Goal: Task Accomplishment & Management: Use online tool/utility

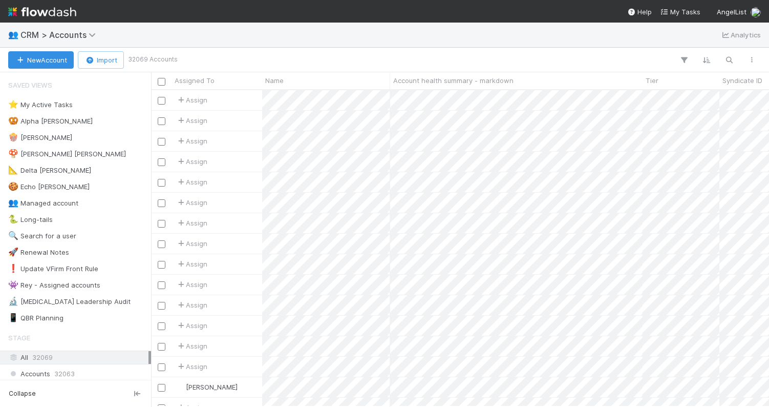
scroll to position [316, 618]
click at [275, 36] on div "👥 CRM > Accounts Analytics" at bounding box center [384, 35] width 769 height 25
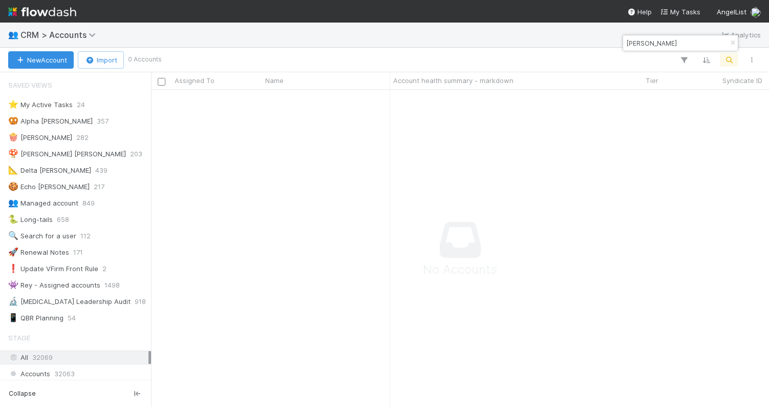
click at [669, 42] on input "toni everitt" at bounding box center [676, 43] width 102 height 12
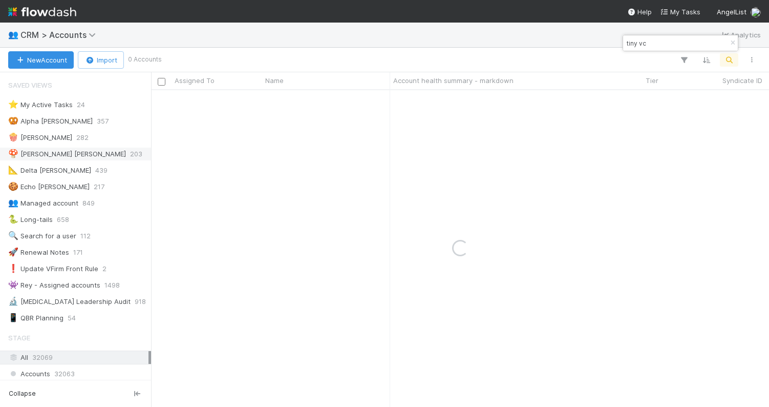
type input "tiny vc"
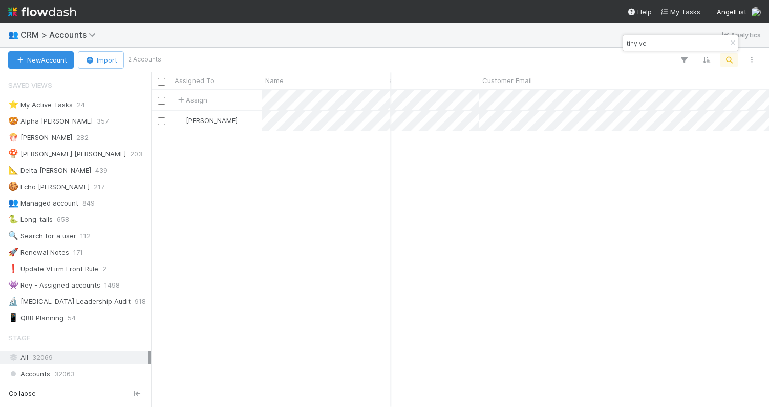
scroll to position [0, 0]
click at [657, 47] on input "tiny vc" at bounding box center [676, 43] width 102 height 12
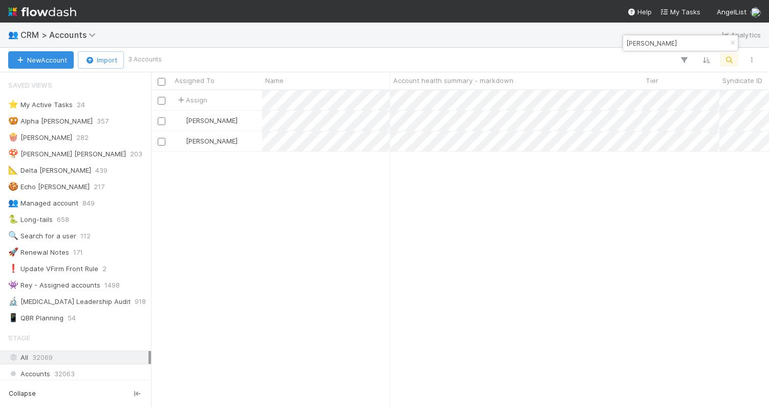
click at [648, 45] on input "jordan fliegel" at bounding box center [676, 43] width 102 height 12
type input "adam cochran"
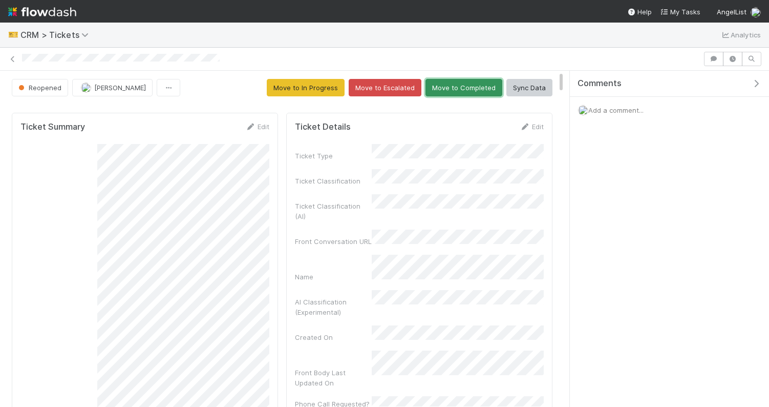
click at [464, 85] on button "Move to Completed" at bounding box center [463, 87] width 77 height 17
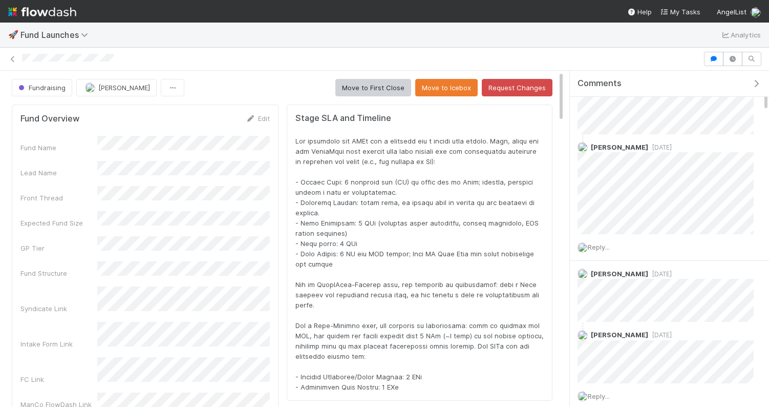
scroll to position [513, 0]
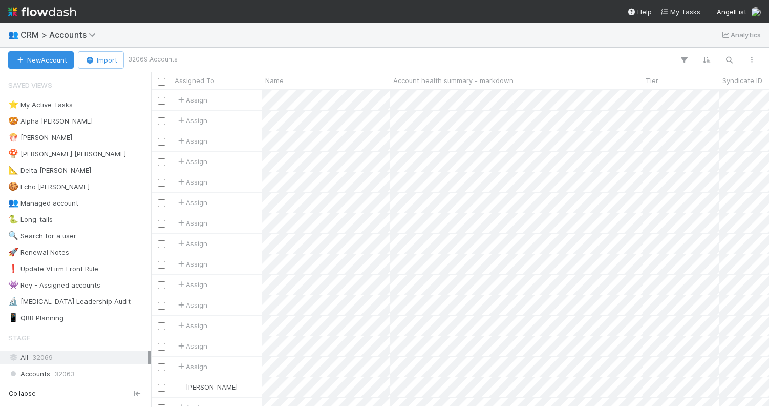
scroll to position [0, 1]
click at [548, 31] on div "👥 CRM > Accounts Analytics" at bounding box center [384, 35] width 769 height 25
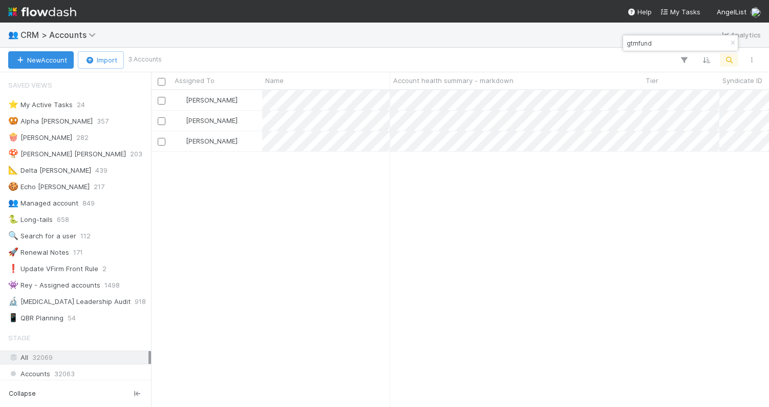
scroll to position [316, 618]
type input "gtmfund"
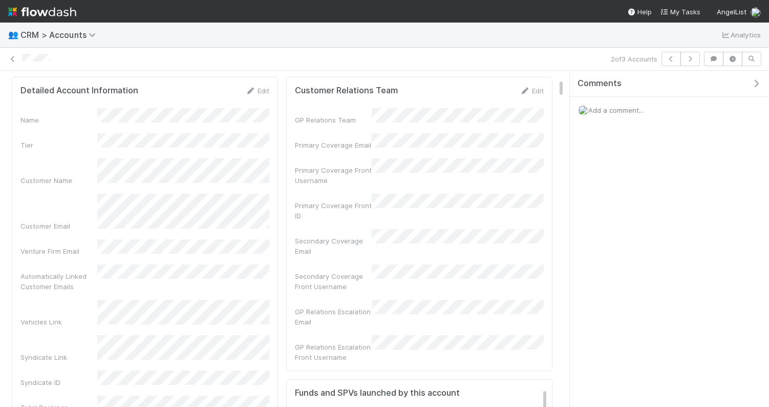
scroll to position [221, 0]
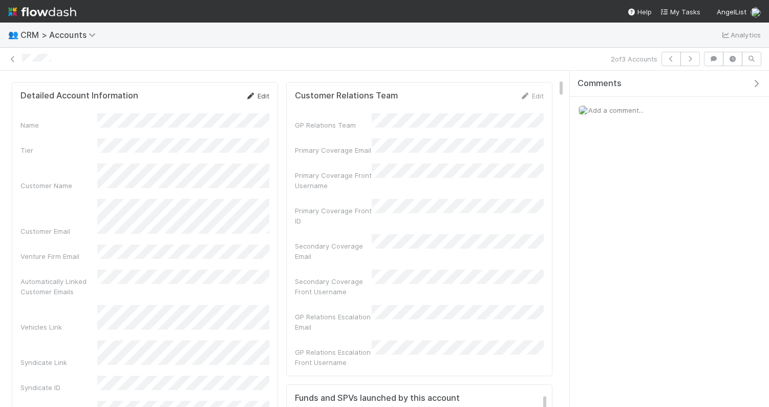
click at [263, 93] on link "Edit" at bounding box center [257, 96] width 24 height 8
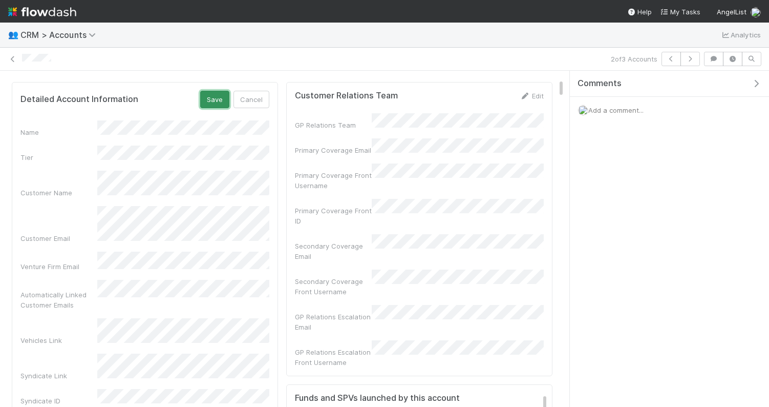
click at [221, 99] on button "Save" at bounding box center [214, 99] width 29 height 17
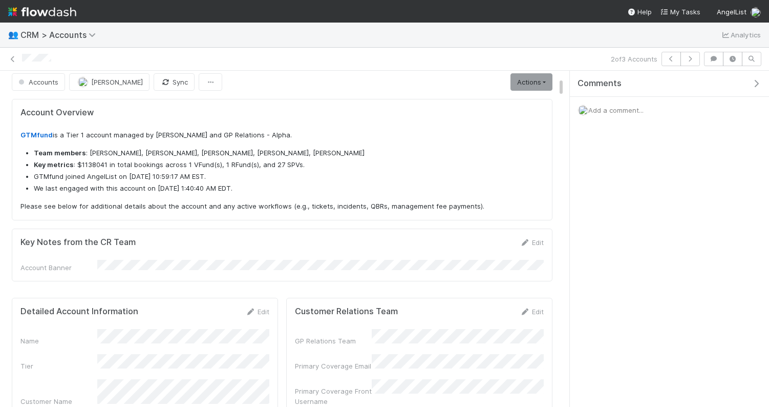
scroll to position [0, 0]
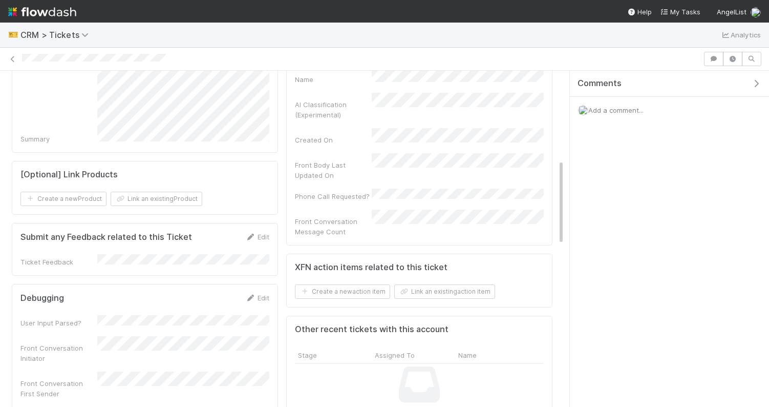
scroll to position [272, 0]
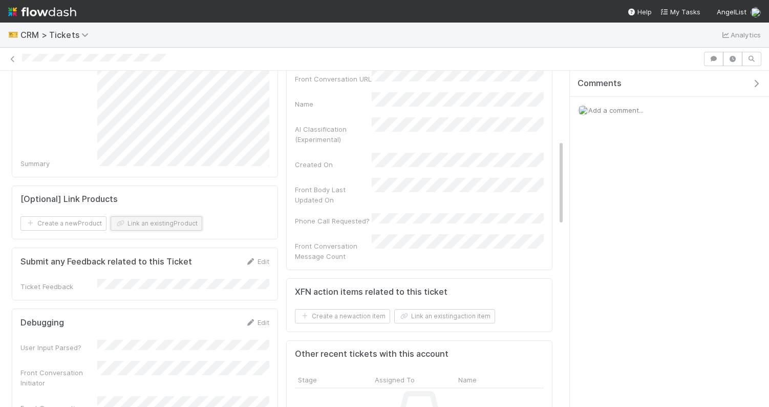
click at [172, 219] on button "Link an existing Product" at bounding box center [157, 223] width 92 height 14
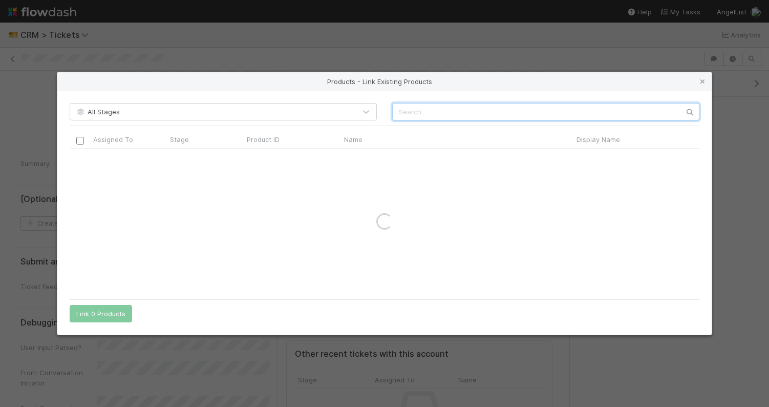
click at [412, 111] on input "text" at bounding box center [545, 111] width 307 height 17
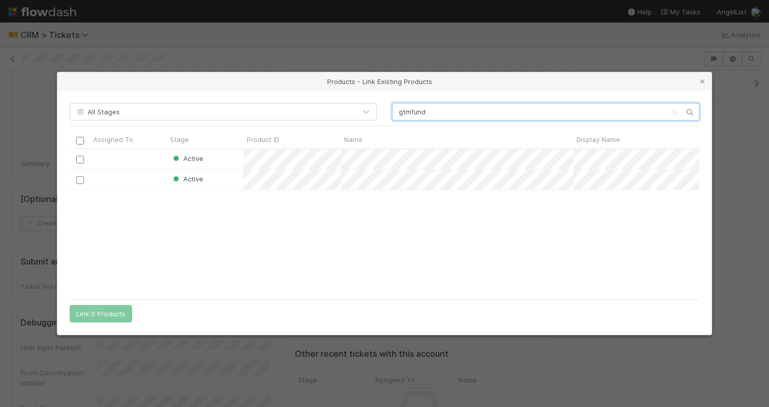
scroll to position [144, 630]
type input "gtmfund"
click at [81, 160] on input "checkbox" at bounding box center [80, 160] width 8 height 8
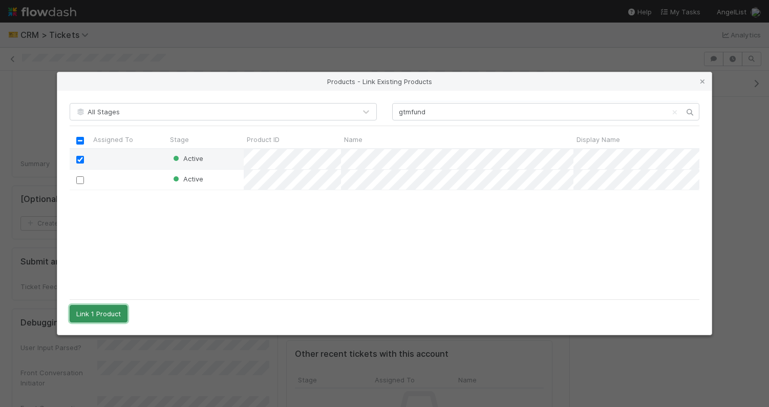
click at [100, 315] on button "Link 1 Product" at bounding box center [99, 313] width 58 height 17
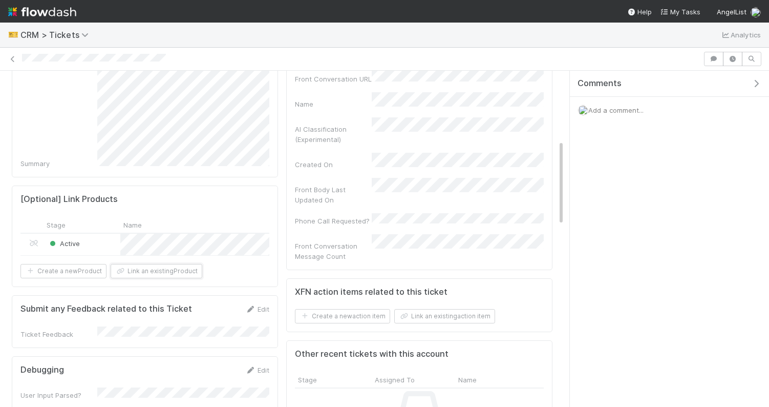
scroll to position [0, 0]
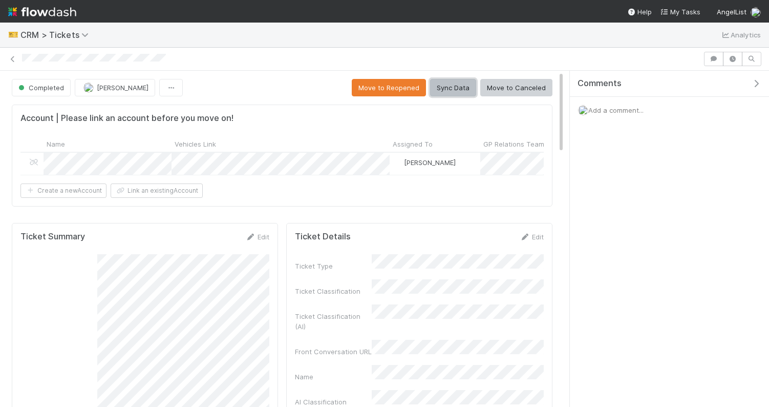
click at [455, 90] on button "Sync Data" at bounding box center [453, 87] width 46 height 17
